Goal: Check status: Check status

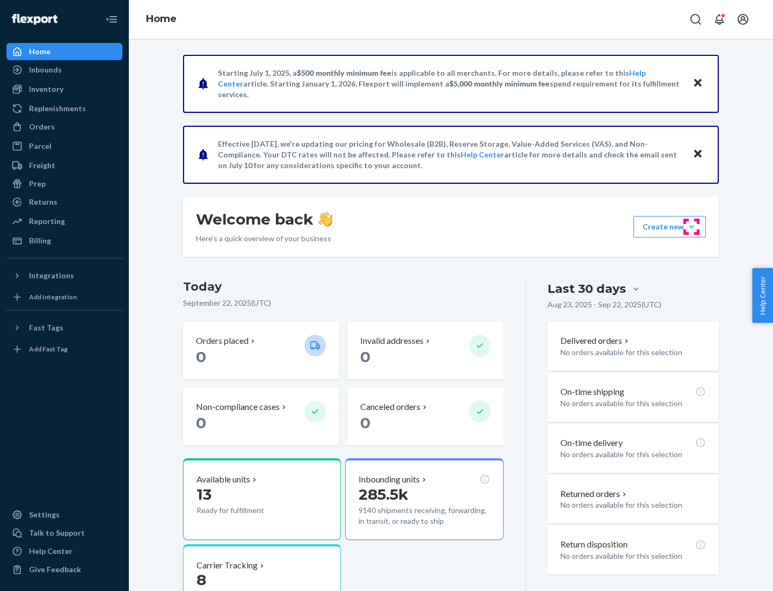
click at [692, 227] on button "Create new Create new inbound Create new order Create new product" at bounding box center [670, 226] width 73 height 21
click at [45, 70] on div "Inbounds" at bounding box center [45, 69] width 33 height 11
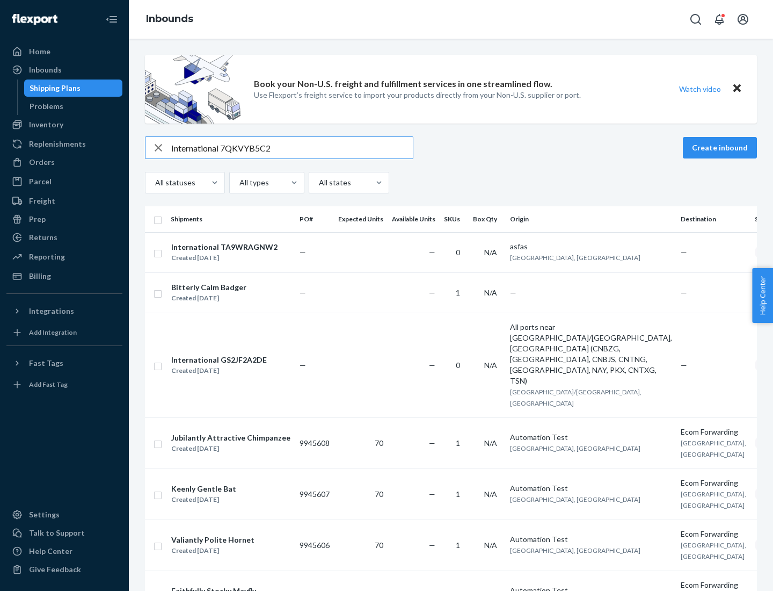
type input "International 7QKVYB5C29"
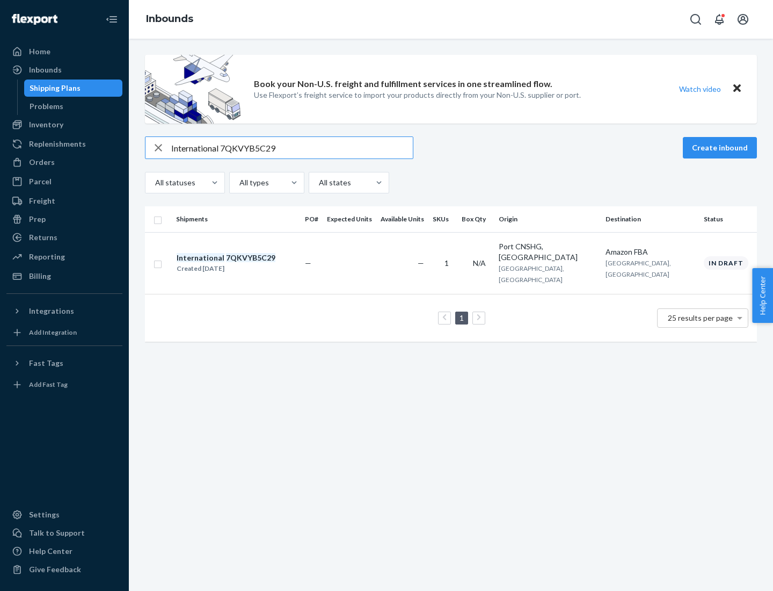
click at [244, 263] on div "Created [DATE]" at bounding box center [226, 268] width 99 height 11
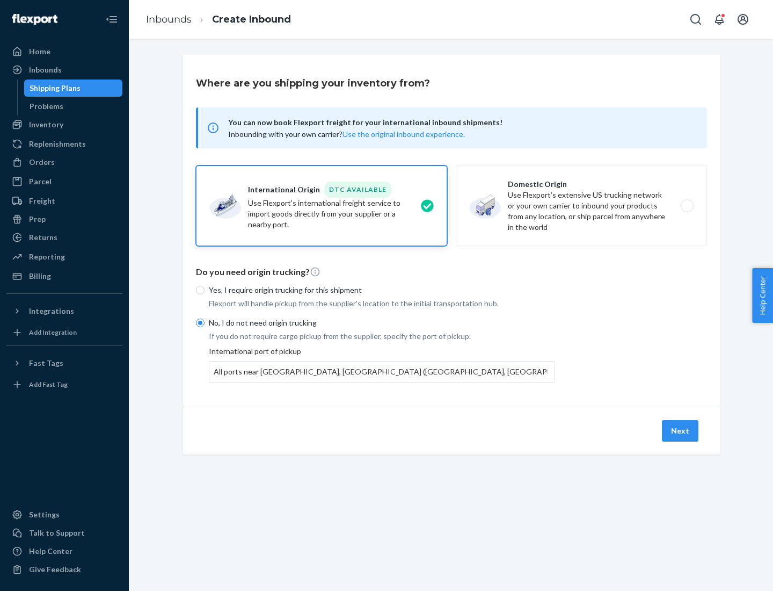
click at [681, 430] on button "Next" at bounding box center [680, 430] width 37 height 21
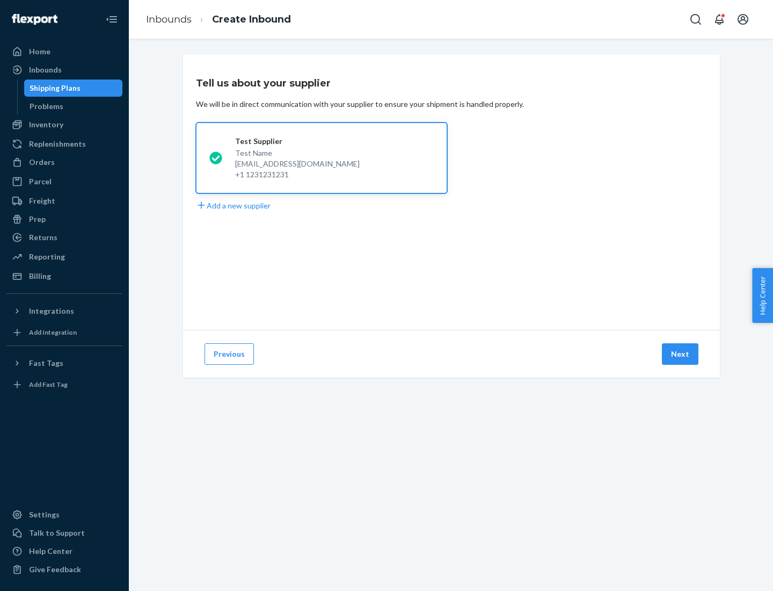
click at [681, 354] on button "Next" at bounding box center [680, 353] width 37 height 21
